Goal: Task Accomplishment & Management: Use online tool/utility

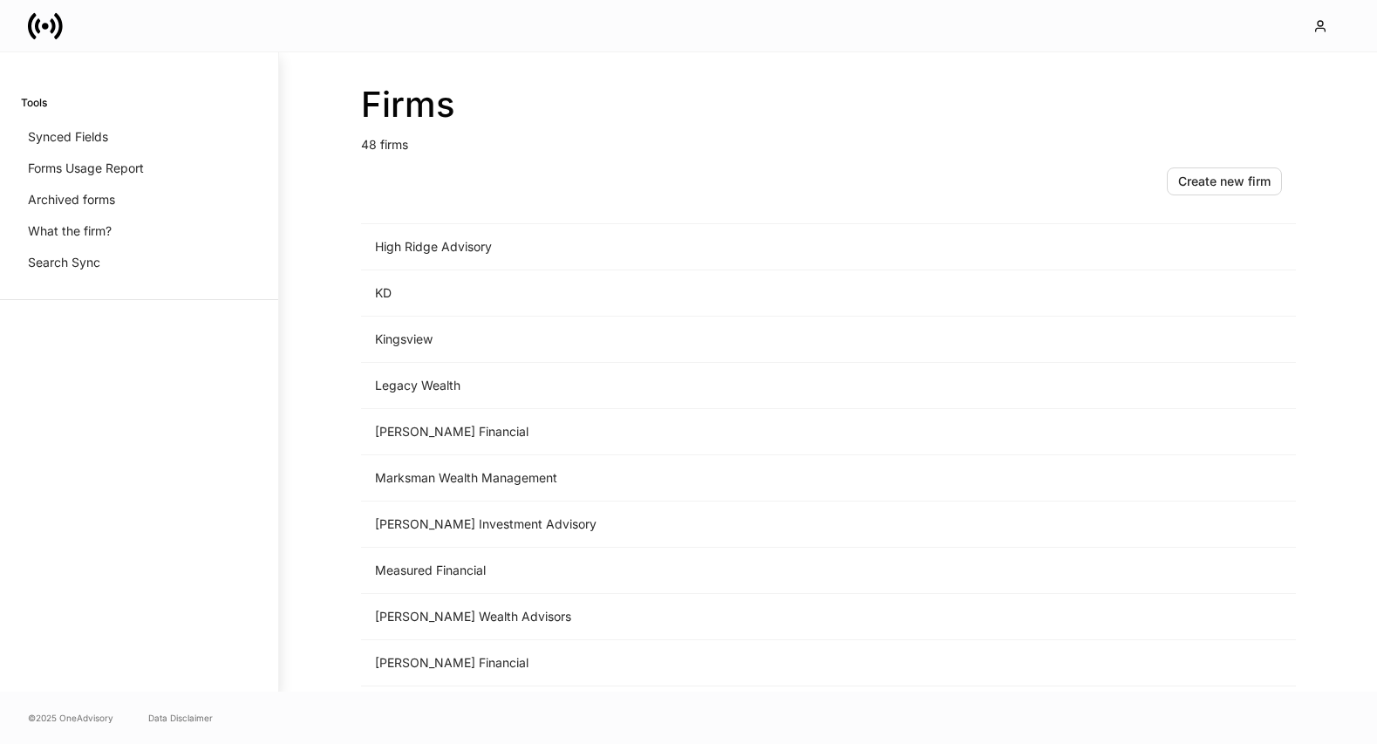
scroll to position [1527, 0]
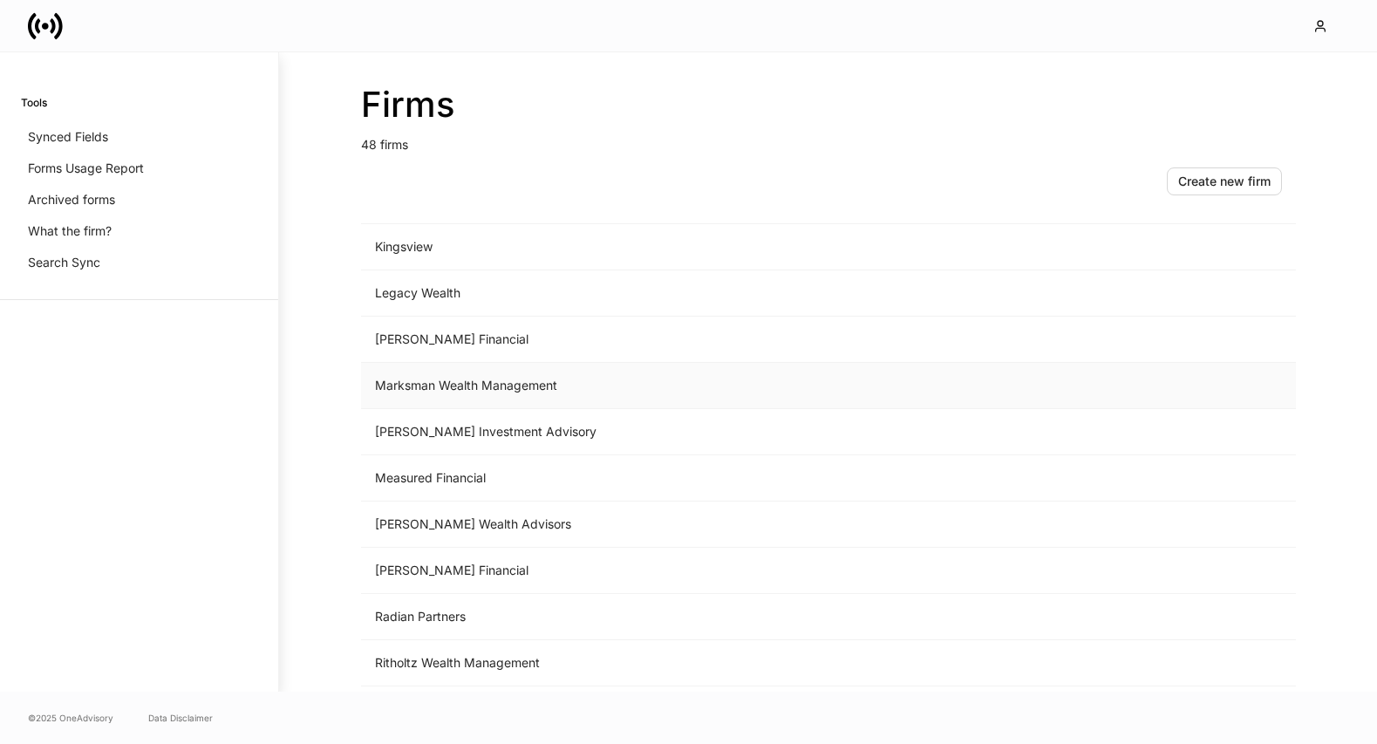
click at [531, 405] on td "Marksman Wealth Management" at bounding box center [683, 386] width 645 height 46
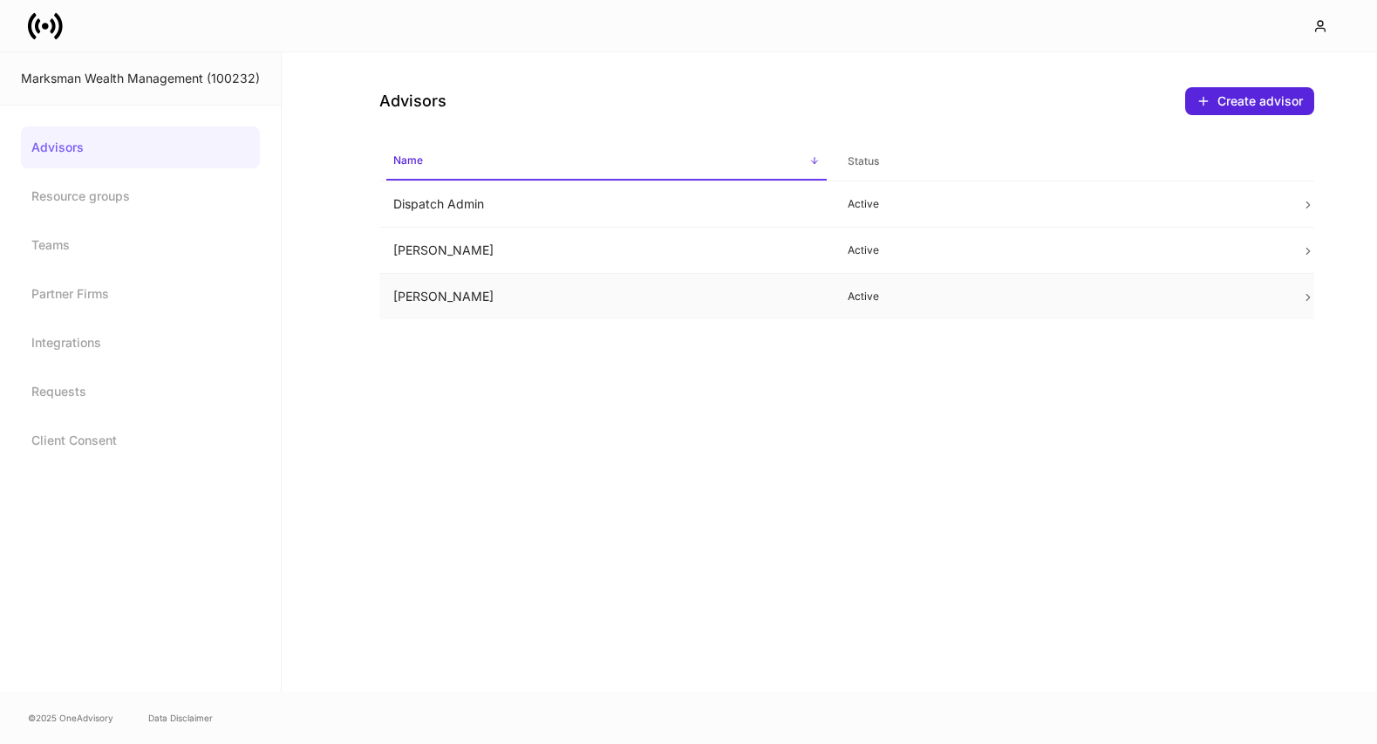
click at [575, 300] on td "[PERSON_NAME]" at bounding box center [606, 297] width 454 height 46
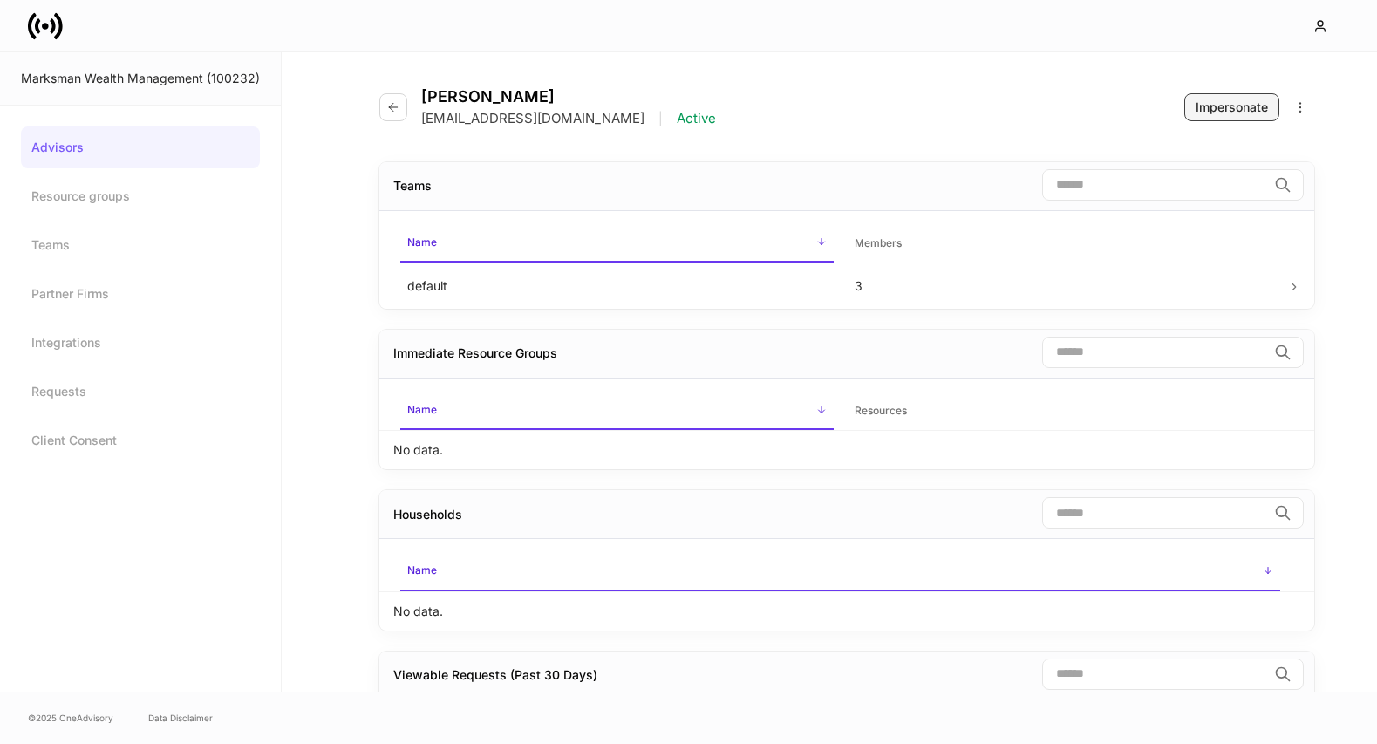
click at [1191, 106] on button "Impersonate" at bounding box center [1231, 107] width 95 height 28
